Goal: Information Seeking & Learning: Learn about a topic

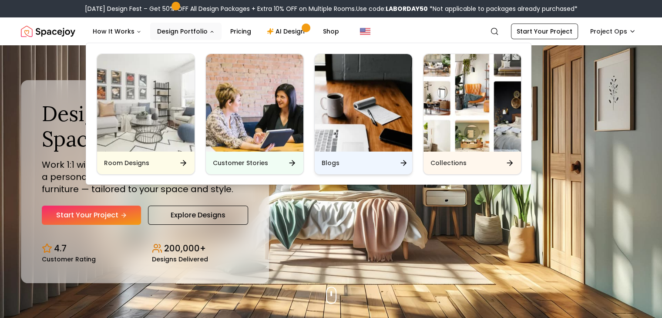
click at [337, 114] on img "Main" at bounding box center [363, 102] width 97 height 97
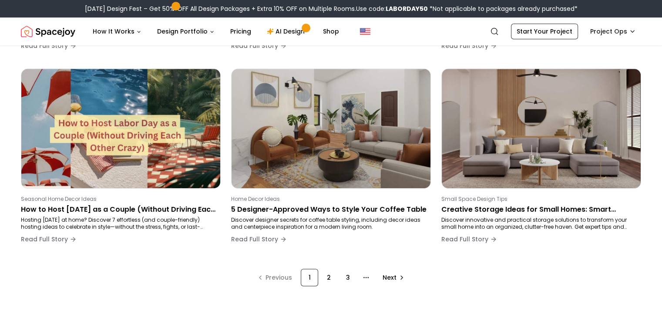
scroll to position [680, 0]
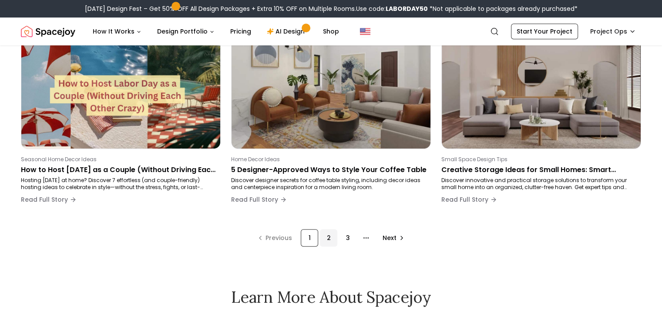
click at [325, 244] on div "2" at bounding box center [328, 237] width 17 height 17
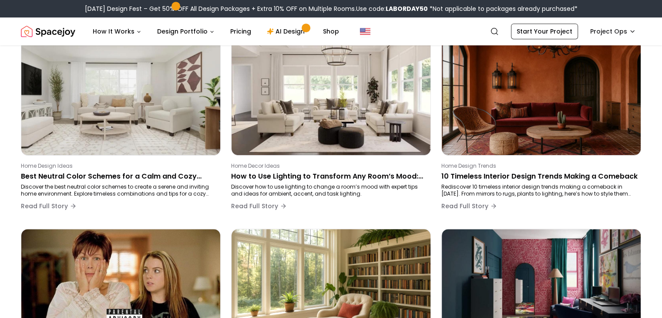
scroll to position [480, 0]
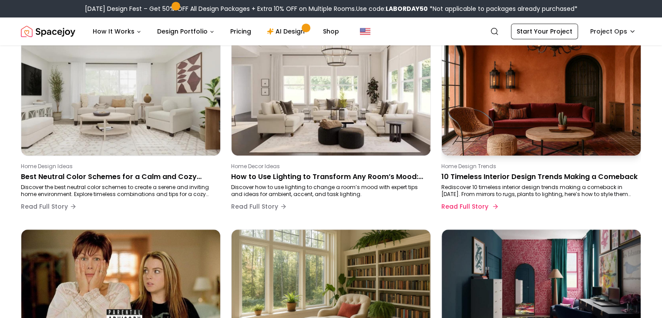
click at [484, 124] on img at bounding box center [541, 95] width 209 height 125
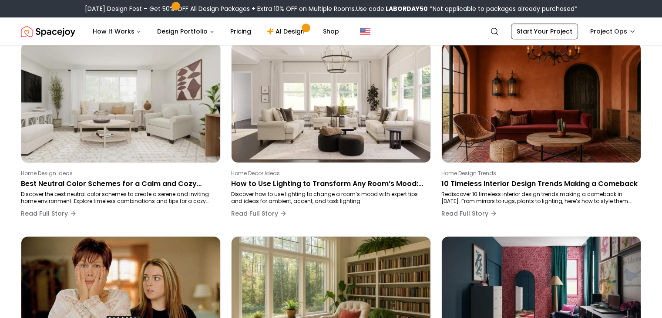
scroll to position [480, 0]
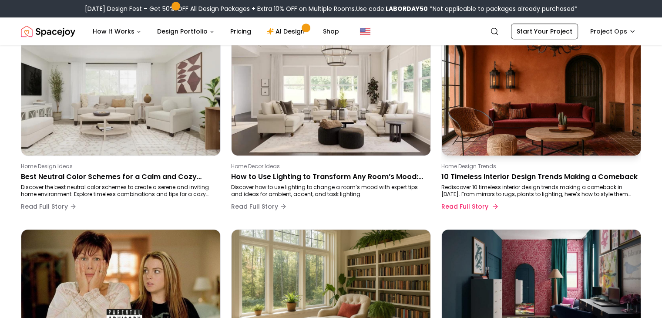
click at [501, 98] on img at bounding box center [541, 95] width 209 height 125
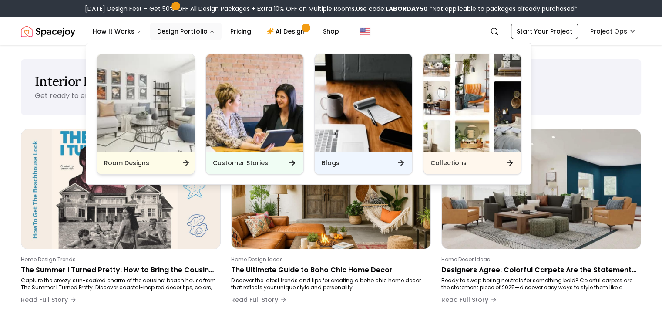
click at [178, 127] on img "Main" at bounding box center [145, 102] width 97 height 97
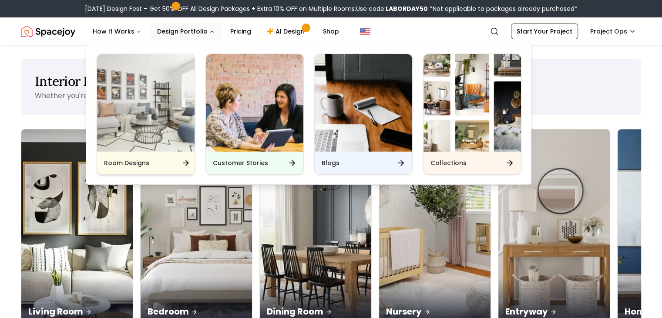
click at [159, 114] on img "Main" at bounding box center [145, 102] width 97 height 97
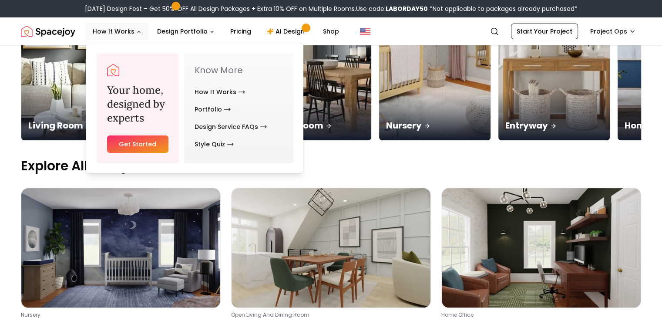
scroll to position [186, 0]
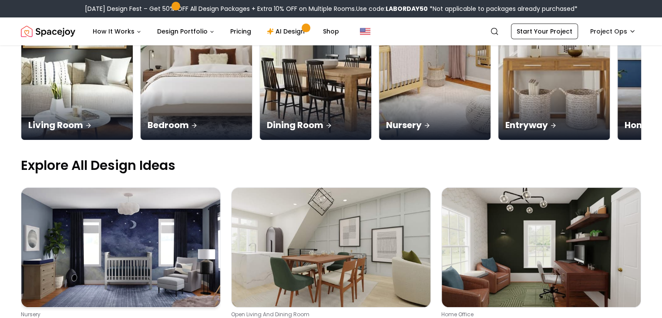
click at [65, 213] on img at bounding box center [120, 247] width 199 height 119
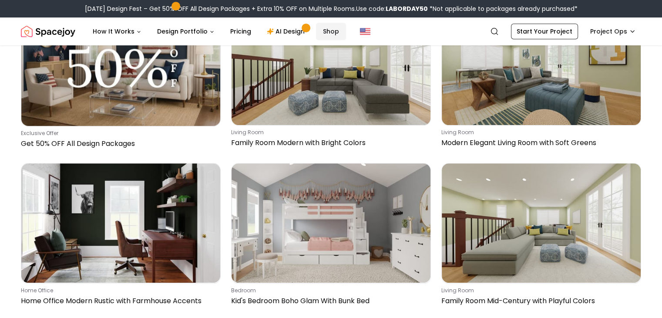
scroll to position [530, 0]
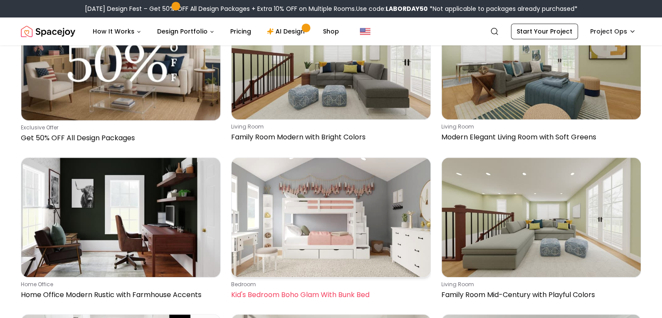
click at [315, 170] on img at bounding box center [330, 217] width 199 height 119
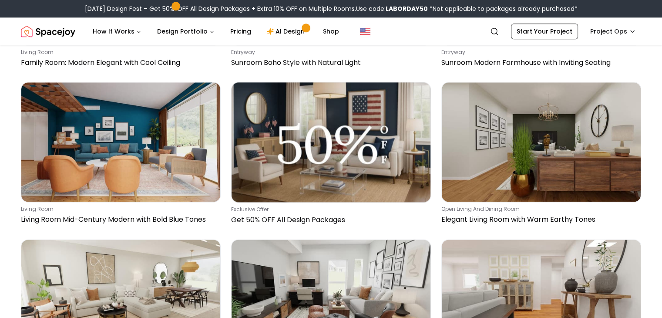
scroll to position [1079, 0]
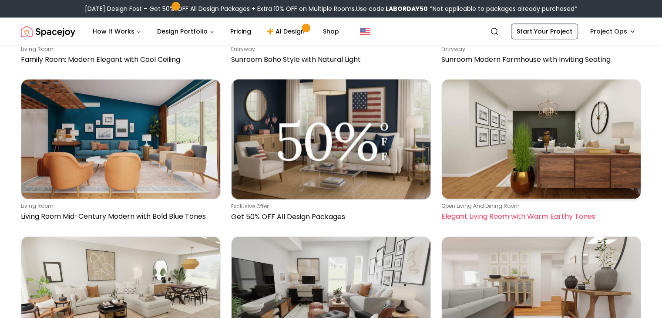
click at [504, 89] on img at bounding box center [541, 138] width 199 height 119
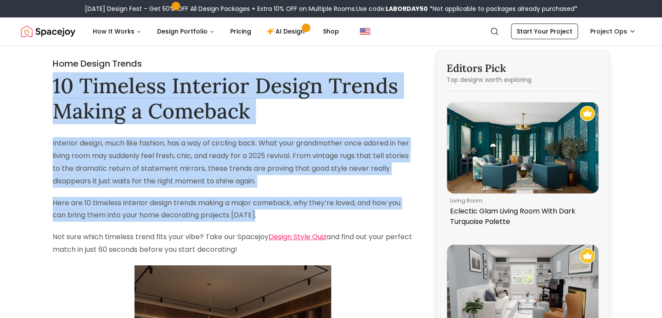
drag, startPoint x: 51, startPoint y: 83, endPoint x: 315, endPoint y: 216, distance: 295.4
copy div "10 Timeless Interior Design Trends Making a Comeback Interior design, much like…"
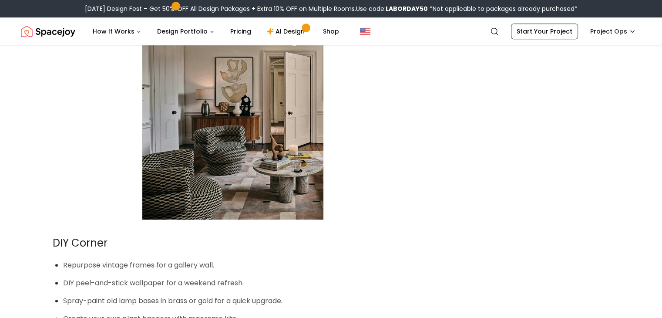
scroll to position [3914, 0]
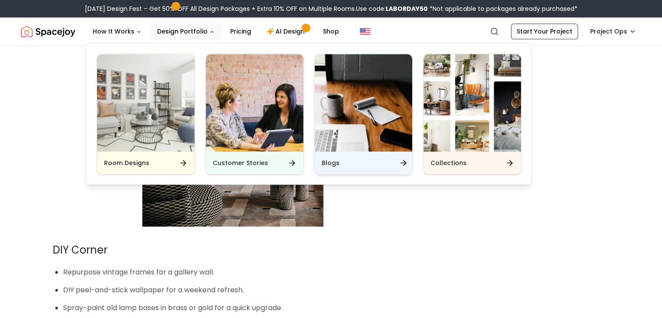
click at [356, 145] on img "Main" at bounding box center [363, 102] width 97 height 97
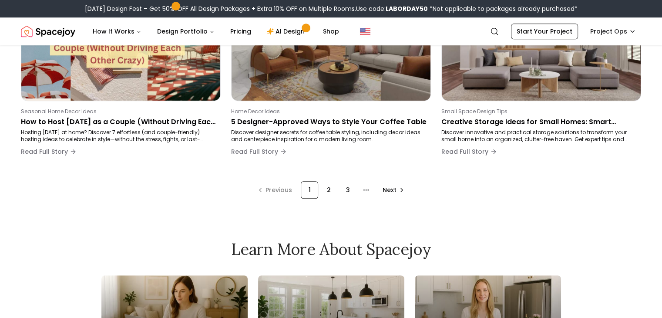
scroll to position [725, 0]
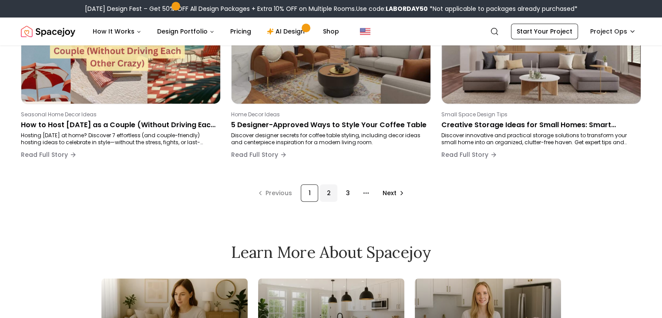
click at [329, 201] on div "2" at bounding box center [328, 192] width 17 height 17
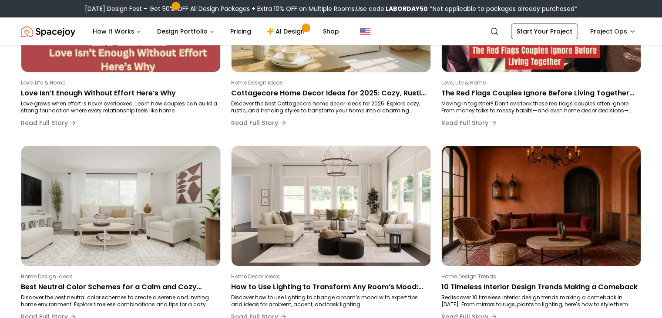
scroll to position [357, 0]
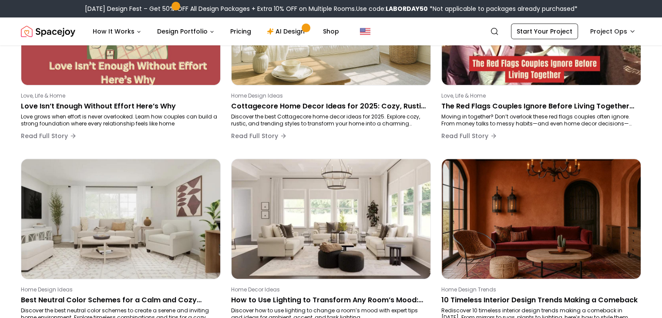
click at [329, 201] on img at bounding box center [330, 218] width 199 height 119
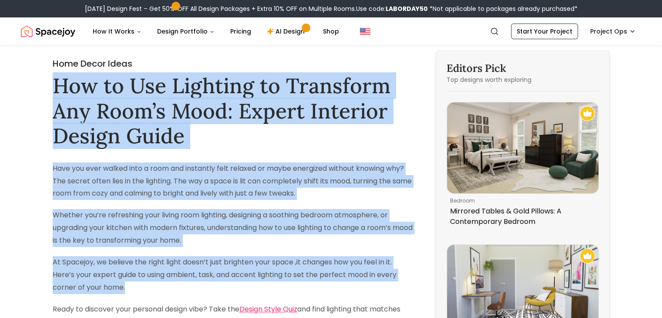
drag, startPoint x: 53, startPoint y: 83, endPoint x: 251, endPoint y: 292, distance: 288.7
copy div "How to Use Lighting to Transform Any Room’s Mood: Expert Interior Design Guide …"
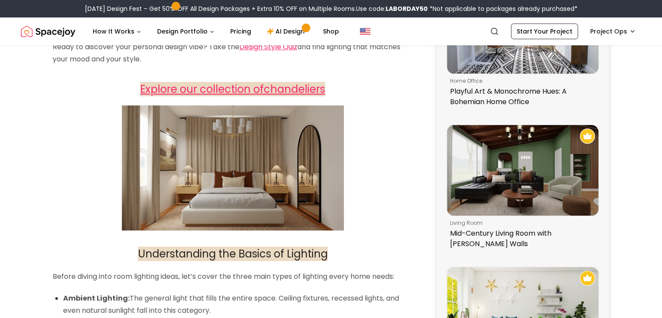
click at [373, 135] on p at bounding box center [233, 167] width 360 height 125
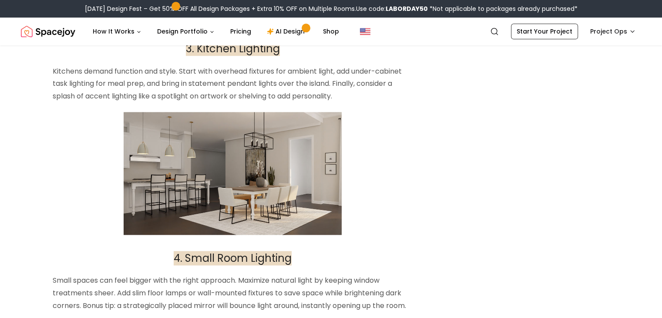
scroll to position [1110, 0]
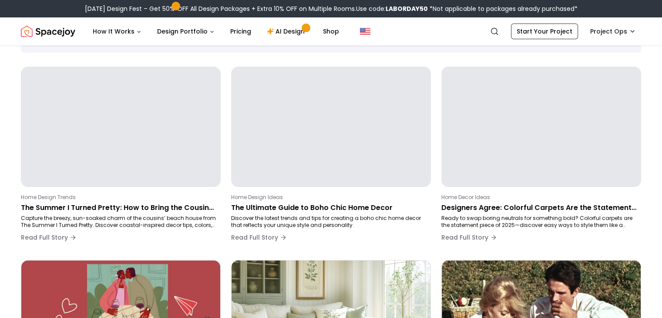
scroll to position [53, 0]
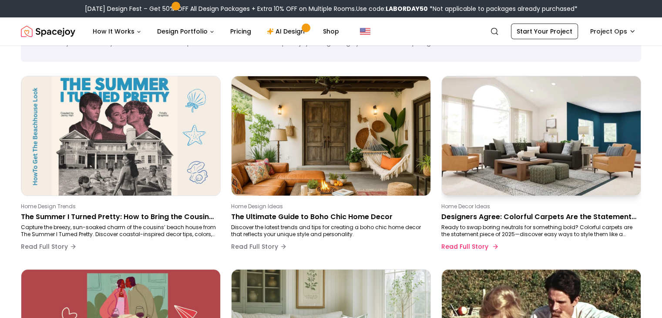
click at [481, 218] on p "Designers Agree: Colorful Carpets Are the Statement Piece Every Home Needs in 2…" at bounding box center [539, 216] width 196 height 10
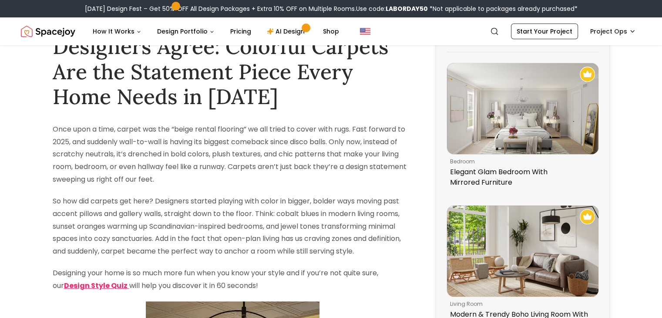
drag, startPoint x: 481, startPoint y: 218, endPoint x: 371, endPoint y: 159, distance: 125.2
click at [371, 159] on p "Once upon a time, carpet was the “beige rental flooring” we all tried to cover …" at bounding box center [233, 154] width 360 height 63
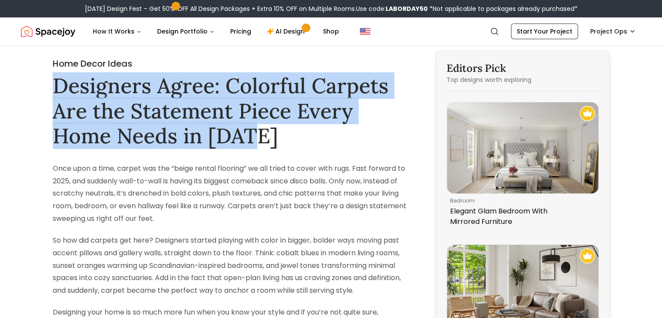
drag, startPoint x: 56, startPoint y: 86, endPoint x: 264, endPoint y: 131, distance: 212.8
click at [264, 131] on h1 "Designers Agree: Colorful Carpets Are the Statement Piece Every Home Needs in 2…" at bounding box center [233, 110] width 360 height 75
copy h1 "Designers Agree: Colorful Carpets Are the Statement Piece Every Home Needs in 2…"
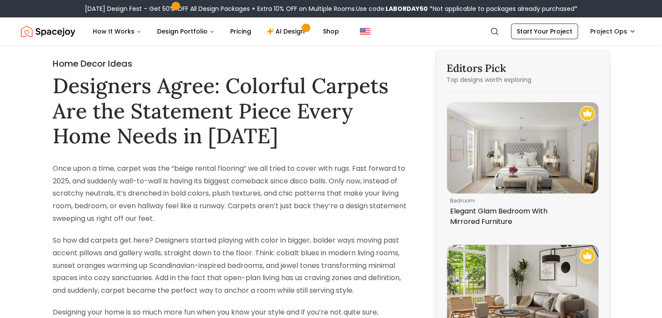
click at [101, 171] on p "Once upon a time, carpet was the “beige rental flooring” we all tried to cover …" at bounding box center [233, 193] width 360 height 63
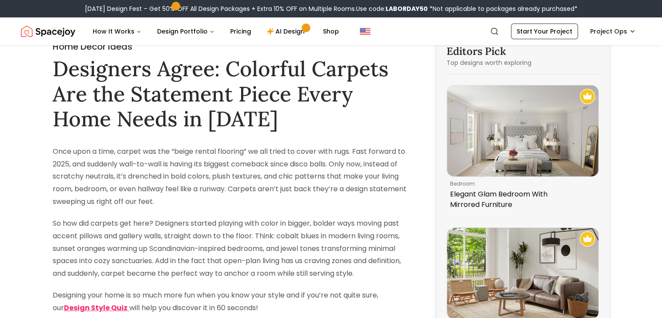
scroll to position [17, 0]
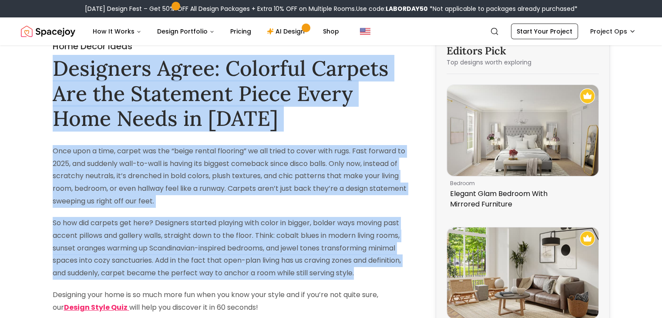
drag, startPoint x: 55, startPoint y: 70, endPoint x: 370, endPoint y: 273, distance: 374.9
copy div "Designers Agree: Colorful Carpets Are the Statement Piece Every Home Needs in 2…"
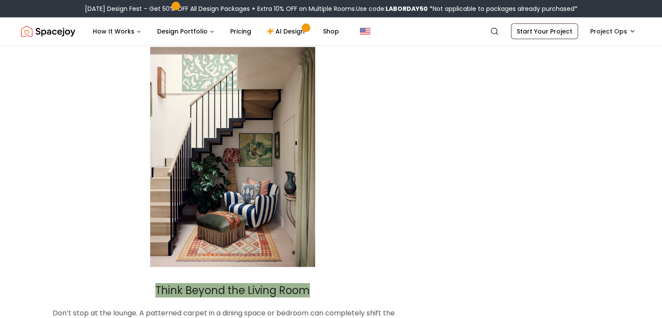
scroll to position [2602, 0]
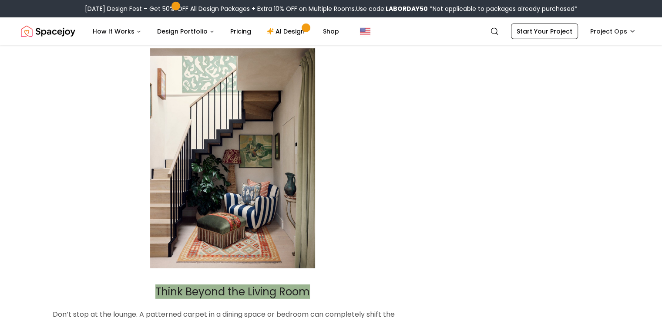
drag, startPoint x: 258, startPoint y: 116, endPoint x: 385, endPoint y: 107, distance: 127.0
click at [385, 107] on p at bounding box center [233, 158] width 360 height 220
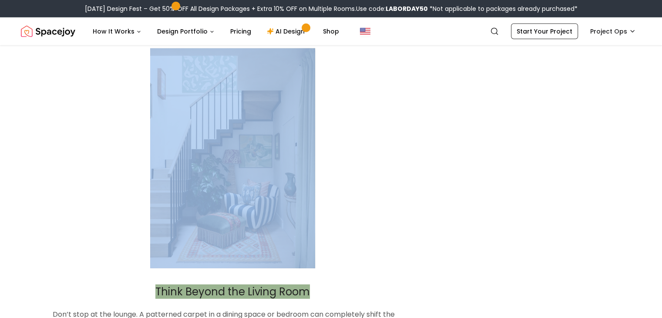
click at [385, 107] on p at bounding box center [233, 158] width 360 height 220
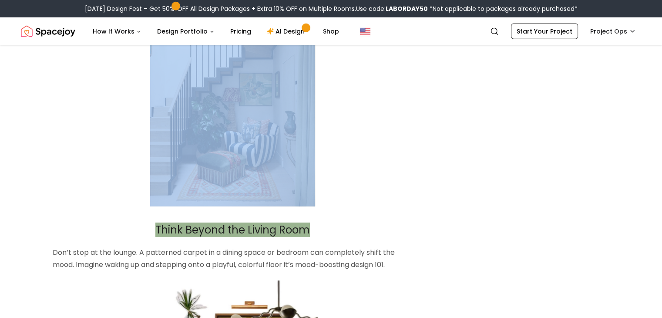
scroll to position [2668, 0]
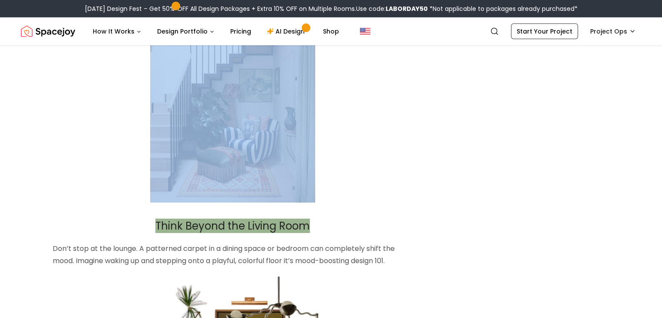
click at [395, 155] on p at bounding box center [233, 93] width 360 height 220
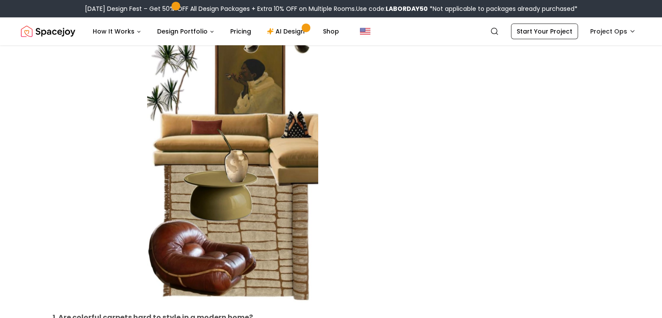
scroll to position [2946, 0]
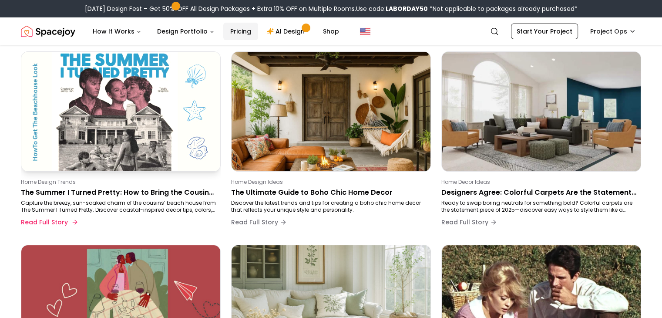
scroll to position [75, 0]
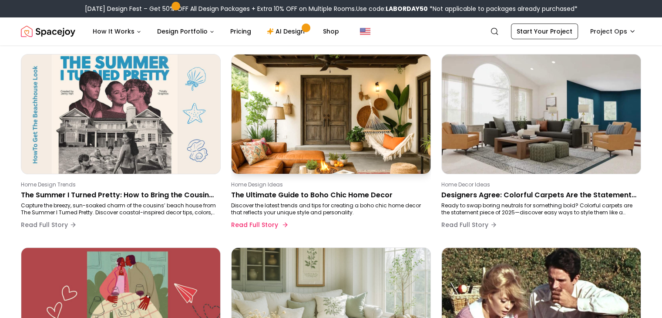
click at [280, 111] on img at bounding box center [331, 113] width 209 height 125
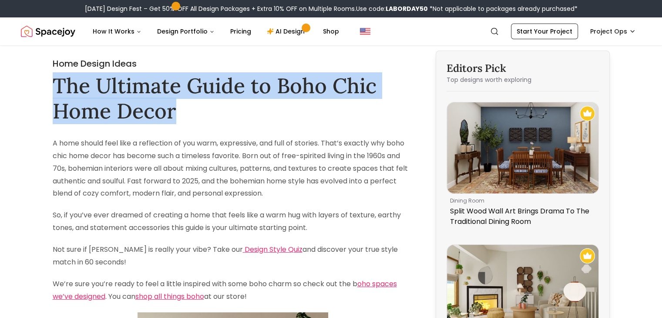
drag, startPoint x: 54, startPoint y: 86, endPoint x: 190, endPoint y: 107, distance: 137.4
click at [190, 107] on h1 "The Ultimate Guide to Boho Chic Home Decor" at bounding box center [233, 98] width 360 height 50
copy h1 "The Ultimate Guide to Boho Chic Home Decor"
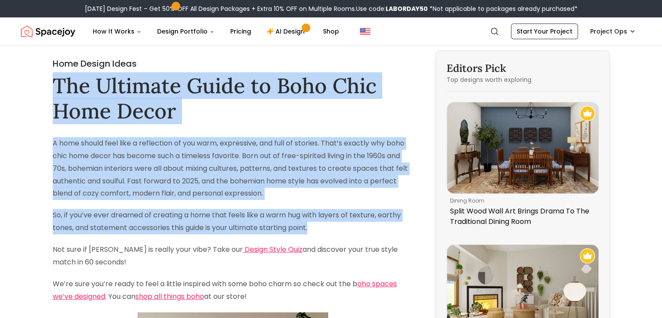
drag, startPoint x: 53, startPoint y: 82, endPoint x: 324, endPoint y: 226, distance: 306.4
copy div "The Ultimate Guide to Boho Chic Home Decor A home should feel like a reflection…"
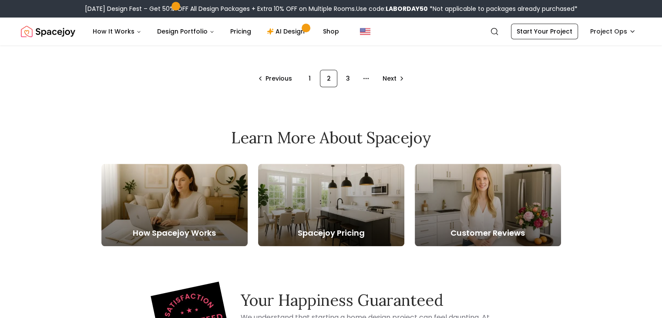
scroll to position [839, 0]
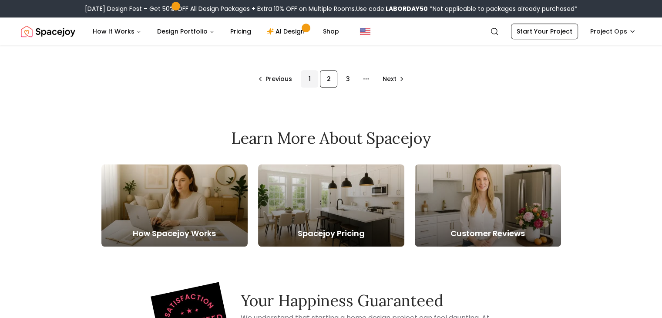
click at [308, 86] on div "1" at bounding box center [309, 78] width 17 height 17
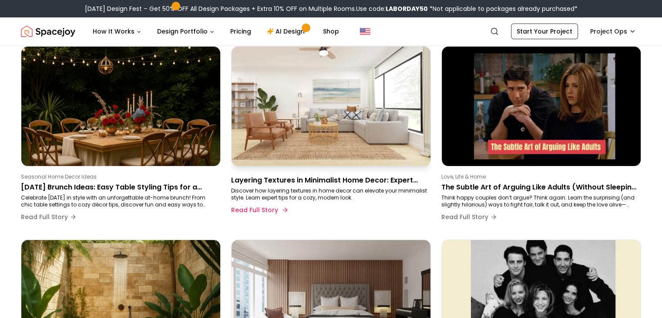
scroll to position [82, 0]
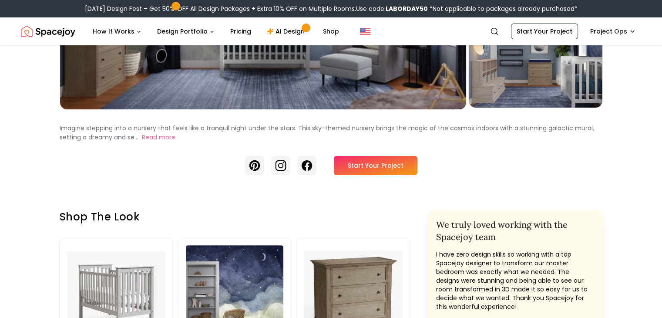
scroll to position [214, 0]
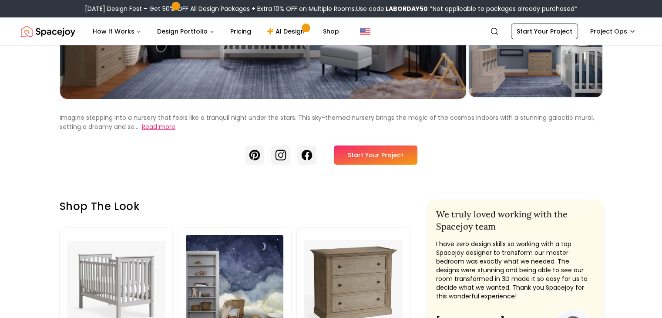
click at [142, 131] on button "Read more" at bounding box center [159, 126] width 34 height 9
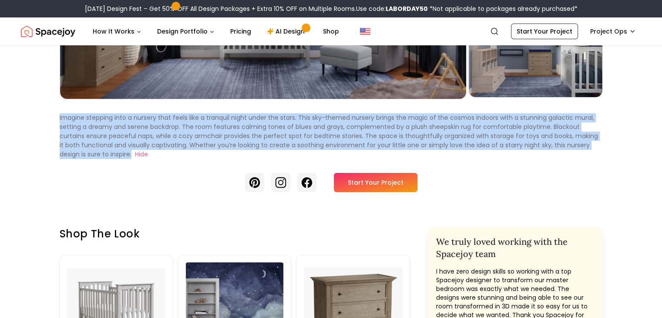
drag, startPoint x: 26, startPoint y: 142, endPoint x: 427, endPoint y: 170, distance: 401.7
copy p "Imagine stepping into a nursery that feels like a tranquil night under the star…"
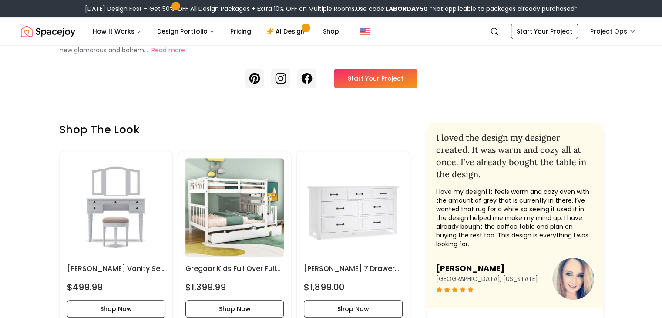
scroll to position [295, 0]
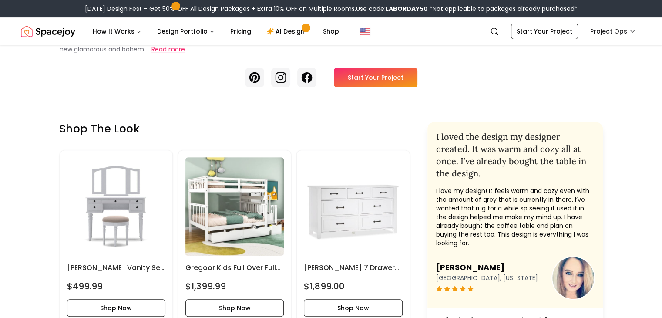
click at [151, 54] on button "Read more" at bounding box center [168, 49] width 34 height 9
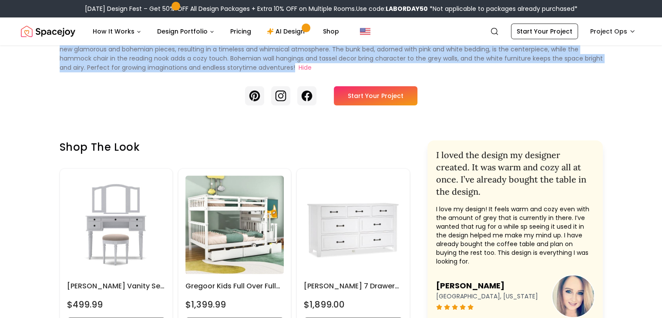
drag, startPoint x: 26, startPoint y: 65, endPoint x: 66, endPoint y: 95, distance: 50.0
copy p "Imagine a space where soft pastels and playful boho accents come together to cr…"
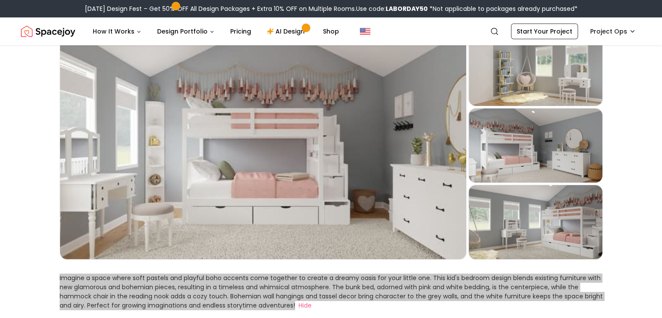
scroll to position [57, 0]
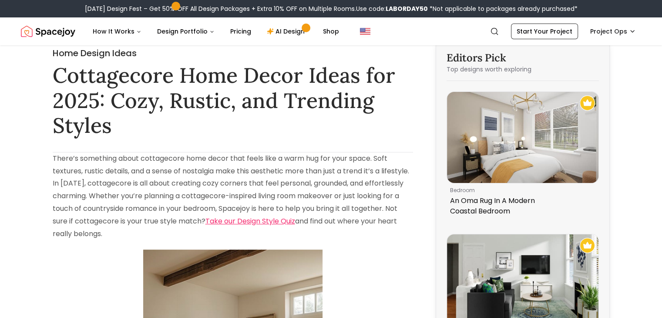
scroll to position [7, 0]
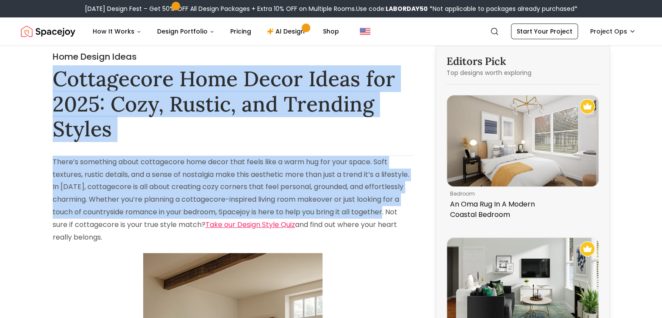
drag, startPoint x: 55, startPoint y: 77, endPoint x: 86, endPoint y: 224, distance: 150.3
copy div "Cottagecore Home Decor Ideas for 2025: Cozy, Rustic, and Trending Styles There’…"
click at [361, 128] on h1 "Cottagecore Home Decor Ideas for 2025: Cozy, Rustic, and Trending Styles" at bounding box center [233, 103] width 360 height 75
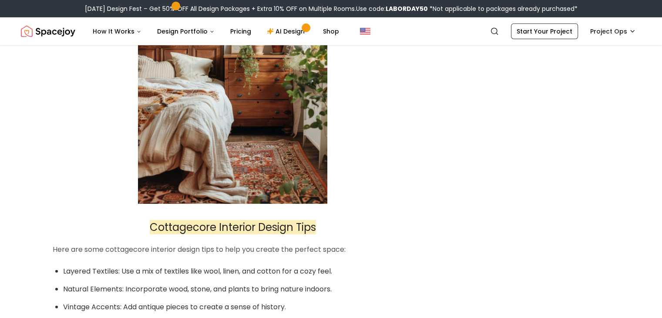
scroll to position [2477, 0]
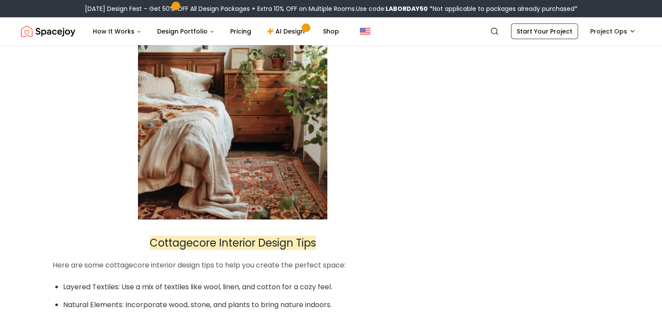
click at [288, 83] on img at bounding box center [232, 78] width 189 height 284
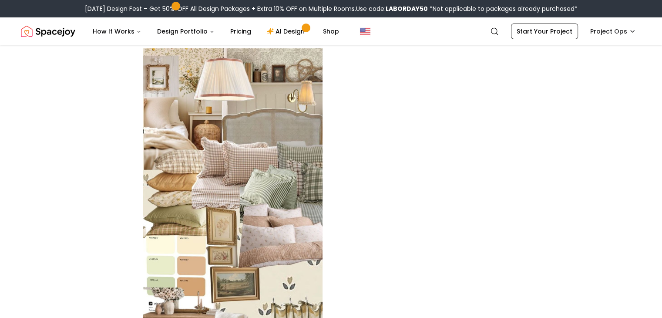
scroll to position [3215, 0]
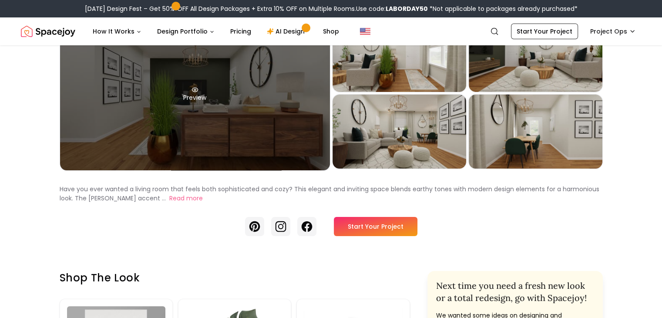
scroll to position [73, 0]
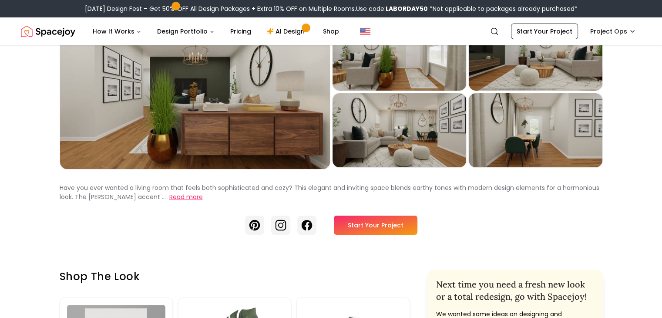
click at [169, 201] on button "Read more" at bounding box center [186, 196] width 34 height 9
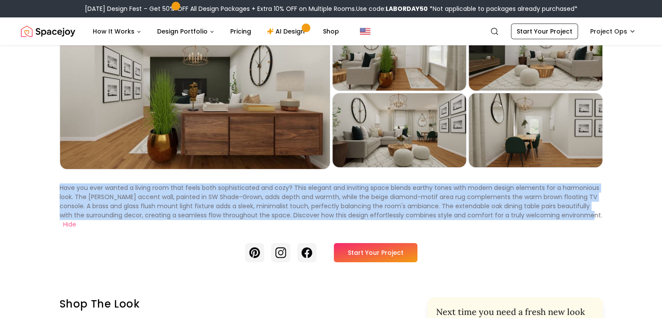
drag, startPoint x: 28, startPoint y: 203, endPoint x: 355, endPoint y: 233, distance: 328.6
click at [355, 229] on div "Have you ever wanted a living room that feels both sophisticated and cozy? This…" at bounding box center [331, 206] width 543 height 46
copy p "Have you ever wanted a living room that feels both sophisticated and cozy? This…"
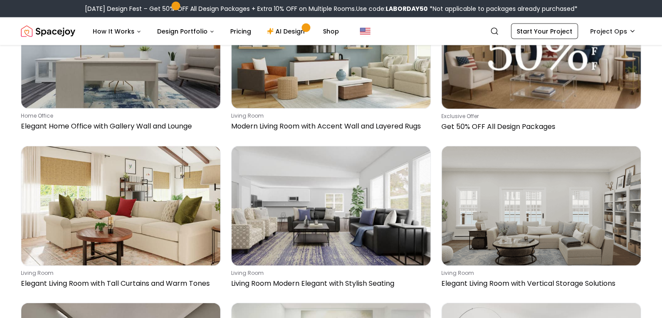
scroll to position [1796, 0]
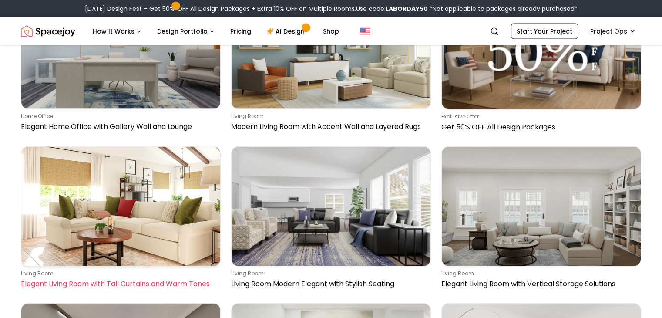
click at [157, 168] on img at bounding box center [120, 206] width 199 height 119
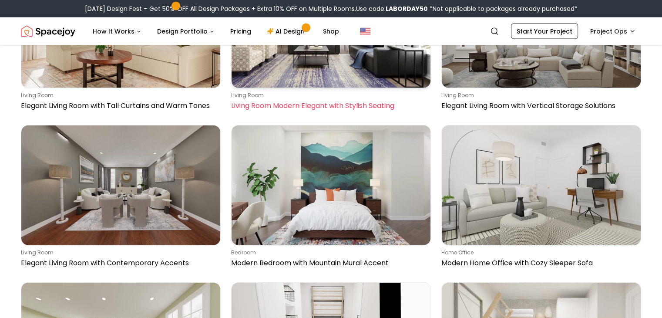
scroll to position [1975, 0]
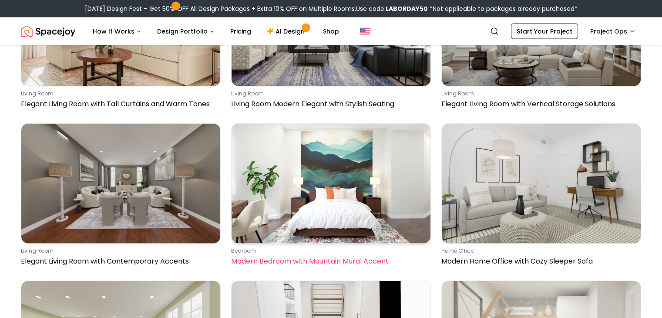
click at [365, 124] on img at bounding box center [330, 183] width 199 height 119
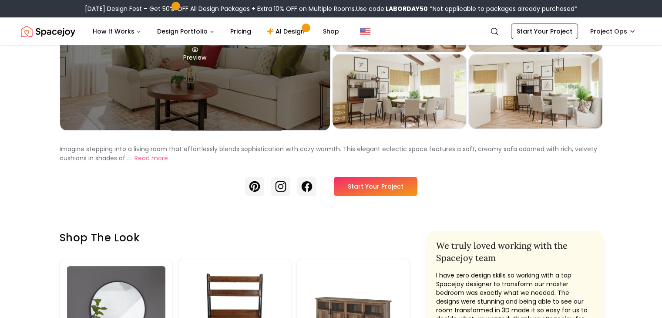
scroll to position [111, 0]
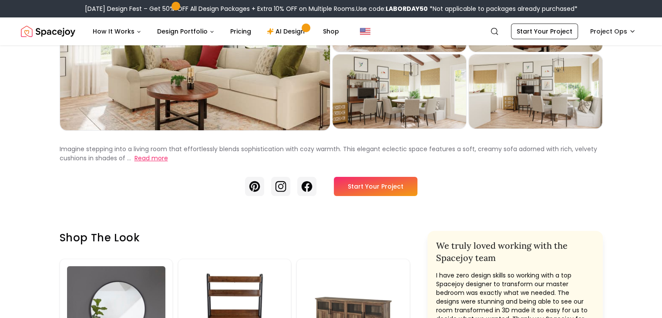
click at [134, 163] on button "Read more" at bounding box center [151, 158] width 34 height 9
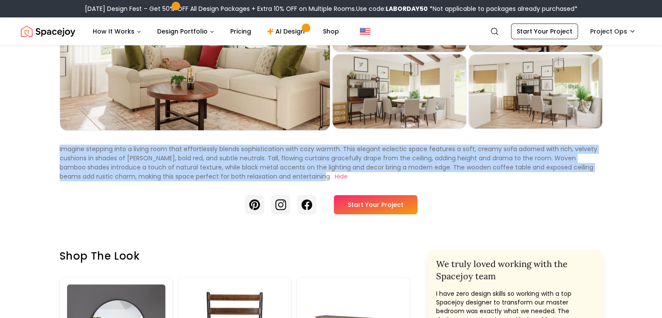
drag, startPoint x: 27, startPoint y: 165, endPoint x: 67, endPoint y: 195, distance: 51.0
copy p "Imagine stepping into a living room that effortlessly blends sophistication wit…"
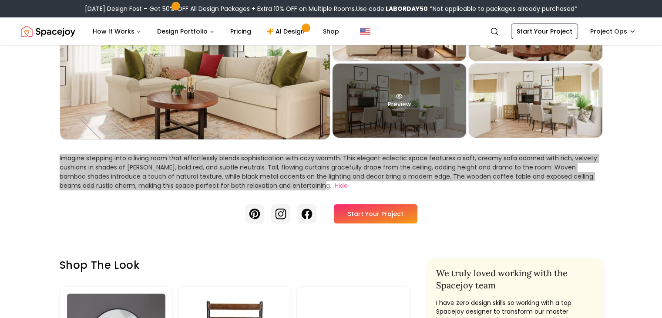
scroll to position [103, 0]
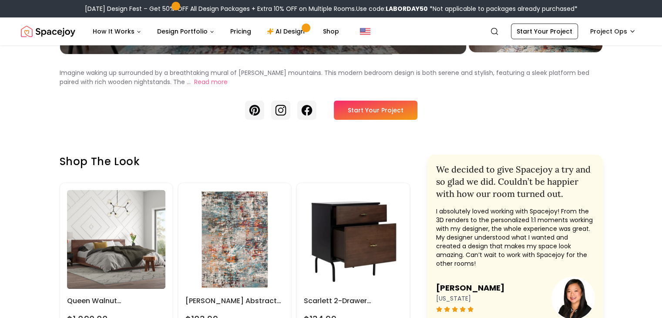
scroll to position [259, 0]
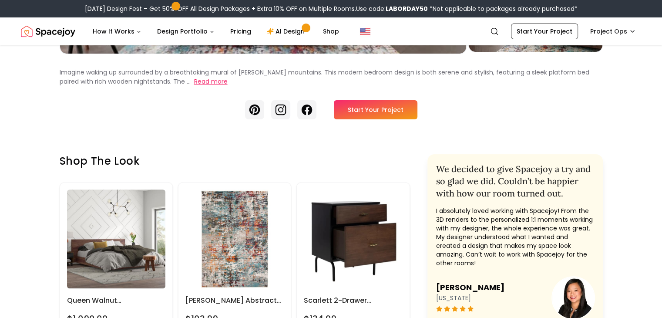
click at [194, 86] on button "Read more" at bounding box center [211, 81] width 34 height 9
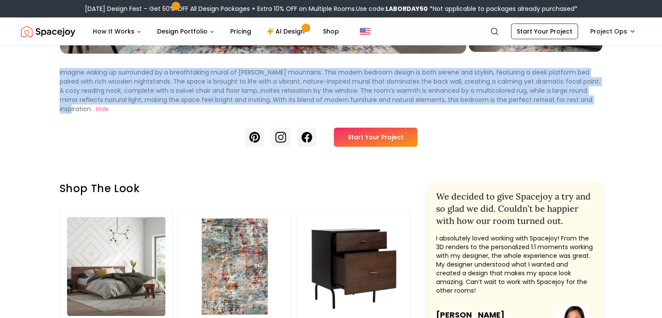
drag, startPoint x: 27, startPoint y: 98, endPoint x: 378, endPoint y: 126, distance: 352.2
copy p "Imagine waking up surrounded by a breathtaking mural of misty mountains. This m…"
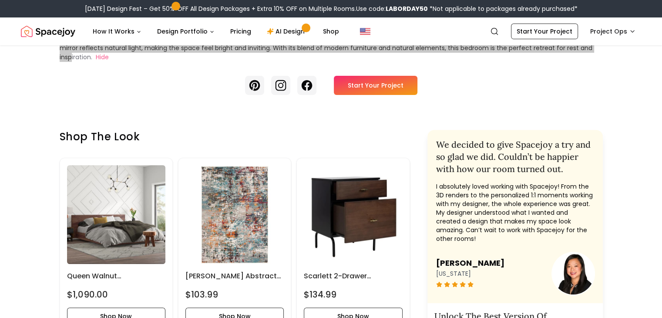
scroll to position [312, 0]
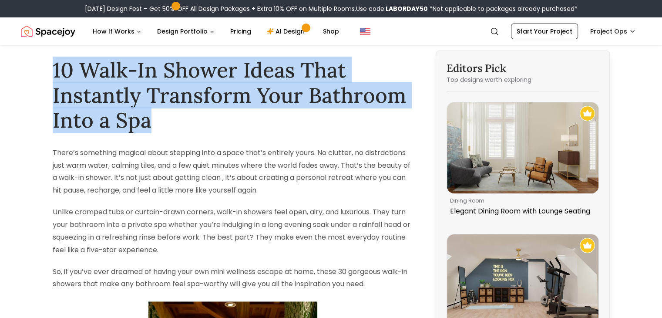
drag, startPoint x: 53, startPoint y: 65, endPoint x: 188, endPoint y: 119, distance: 145.3
click at [188, 119] on h1 "10 Walk-In Shower Ideas That Instantly Transform Your Bathroom Into a Spa" at bounding box center [233, 94] width 360 height 75
click at [66, 86] on h1 "10 Walk-In Shower Ideas That Instantly Transform Your Bathroom Into a Spa" at bounding box center [233, 94] width 360 height 75
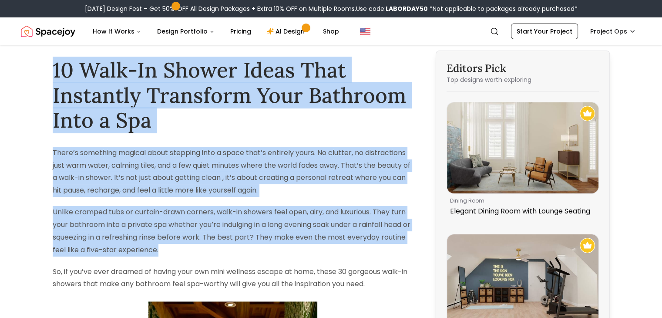
drag, startPoint x: 52, startPoint y: 63, endPoint x: 280, endPoint y: 247, distance: 292.4
copy div "10 Walk-In Shower Ideas That Instantly Transform Your Bathroom Into a Spa There…"
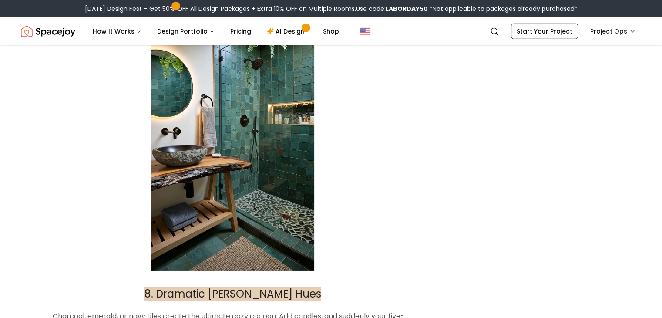
scroll to position [2847, 0]
